Goal: Information Seeking & Learning: Learn about a topic

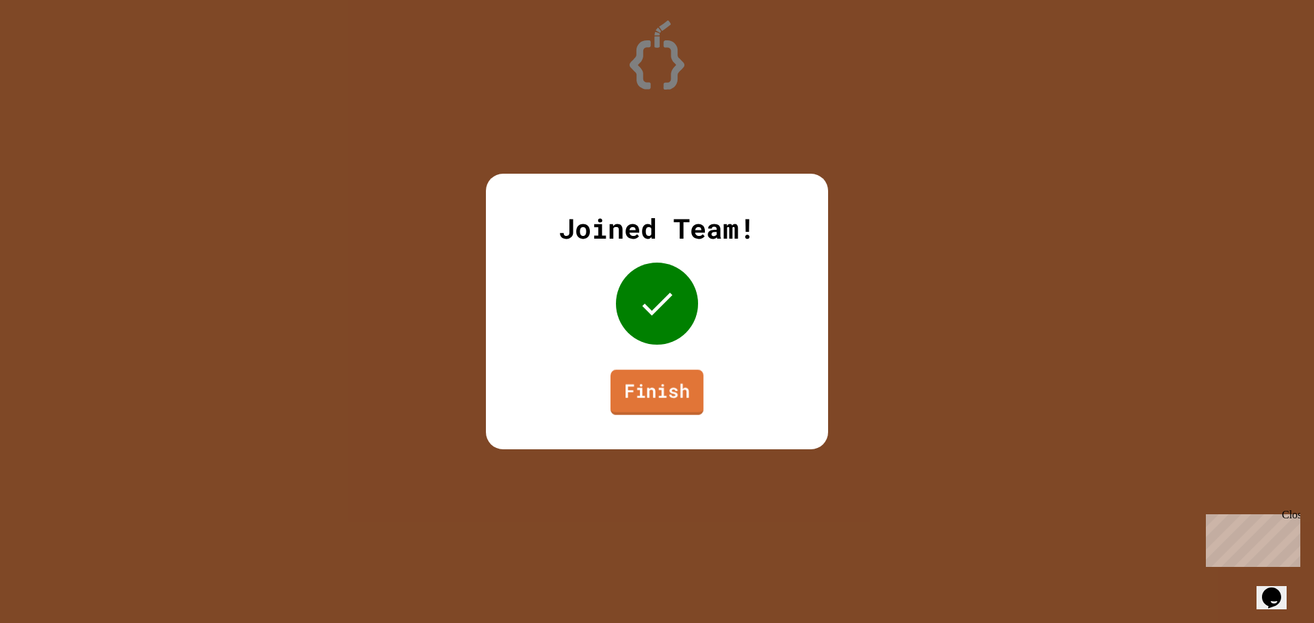
click at [686, 401] on link "Finish" at bounding box center [656, 392] width 93 height 45
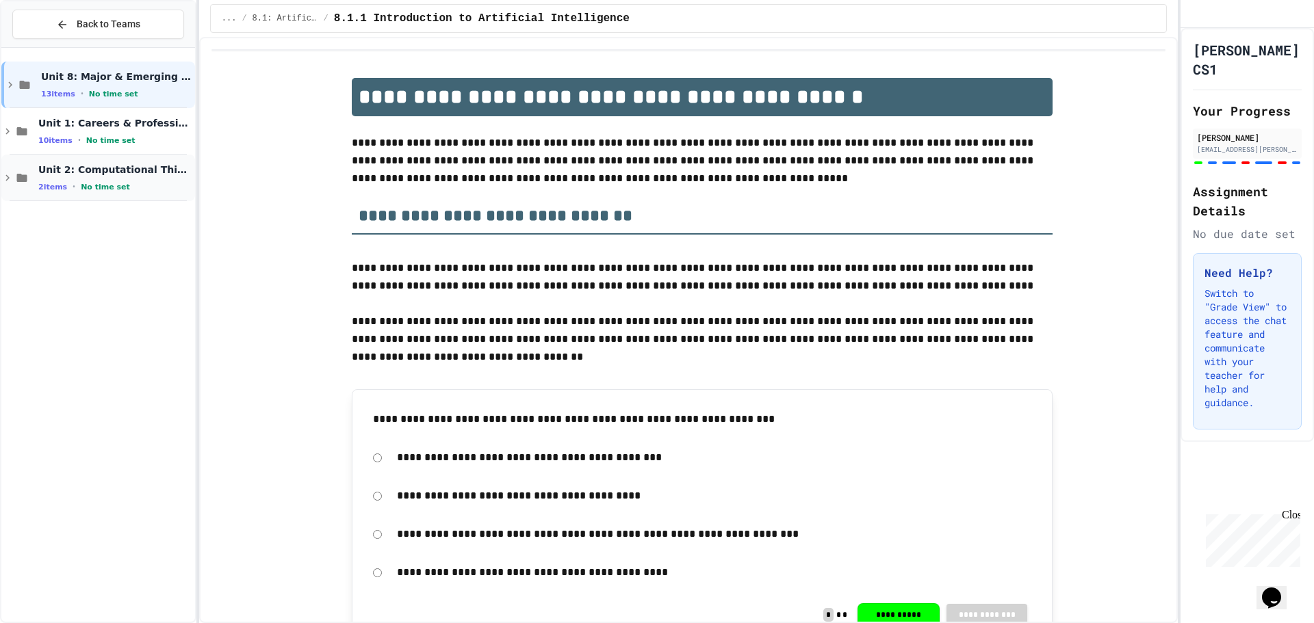
click at [8, 177] on icon at bounding box center [7, 178] width 4 height 6
click at [41, 220] on icon at bounding box center [34, 224] width 16 height 12
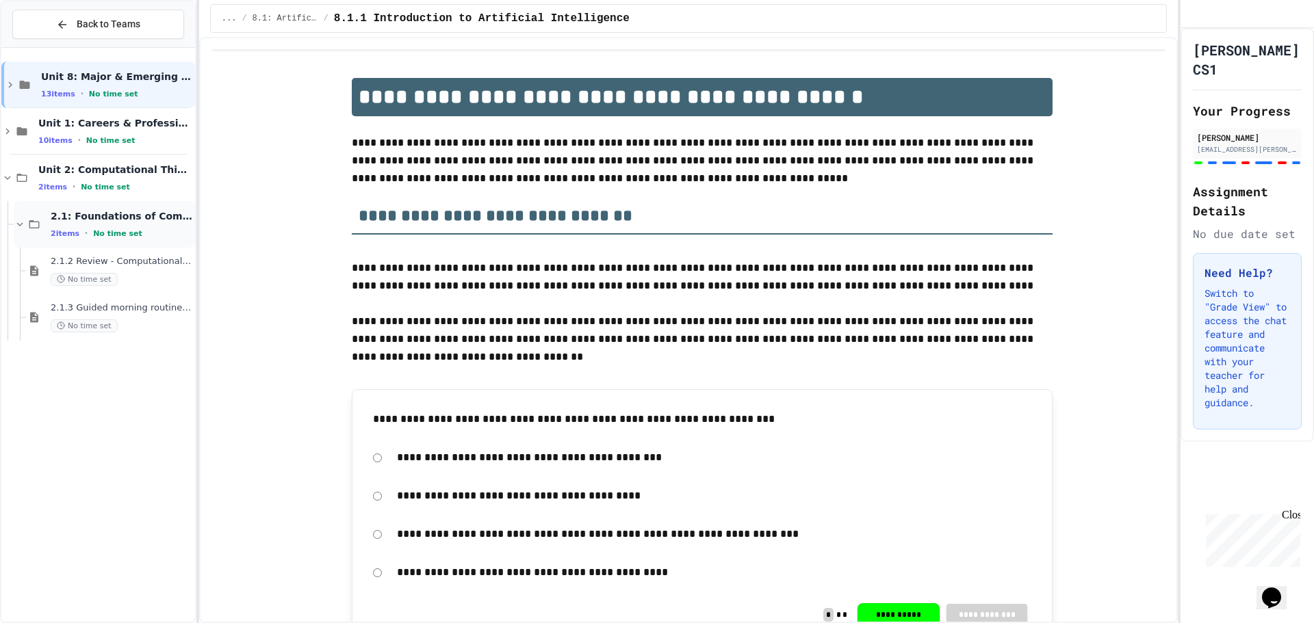
click at [45, 243] on div "2.1: Foundations of Computational Thinking 2 items • No time set" at bounding box center [104, 224] width 181 height 47
click at [47, 229] on div "2.1: Foundations of Computational Thinking 2 items • No time set" at bounding box center [104, 224] width 181 height 47
click at [57, 267] on span "2.1.2 Review - Computational Thinking and Problem Solving" at bounding box center [122, 262] width 142 height 12
